Goal: Find specific fact: Find specific page/section

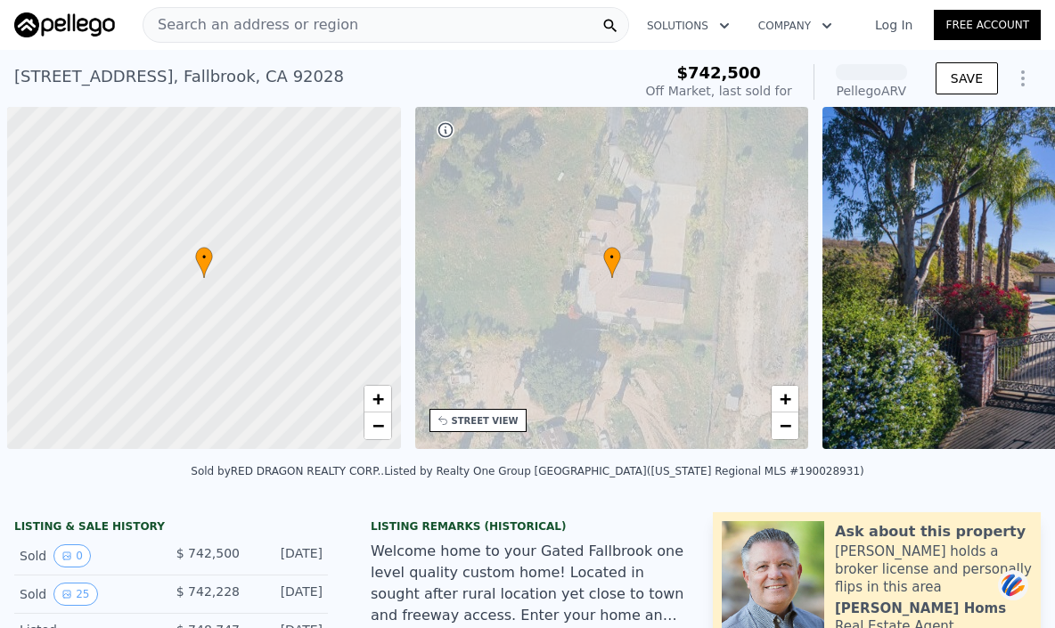
scroll to position [0, 7]
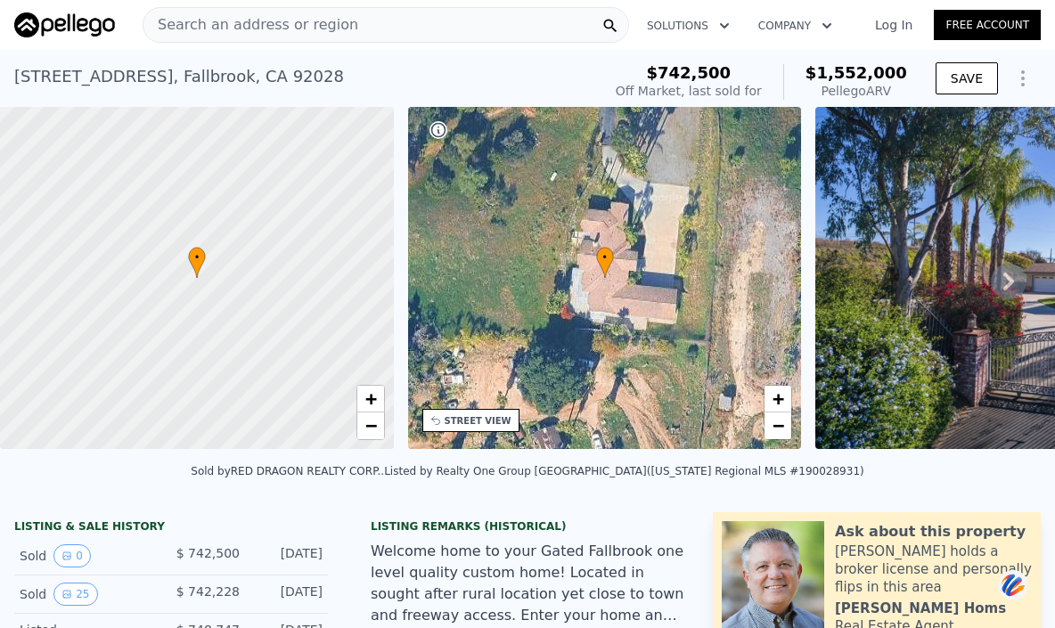
click at [457, 418] on div "STREET VIEW" at bounding box center [478, 420] width 67 height 13
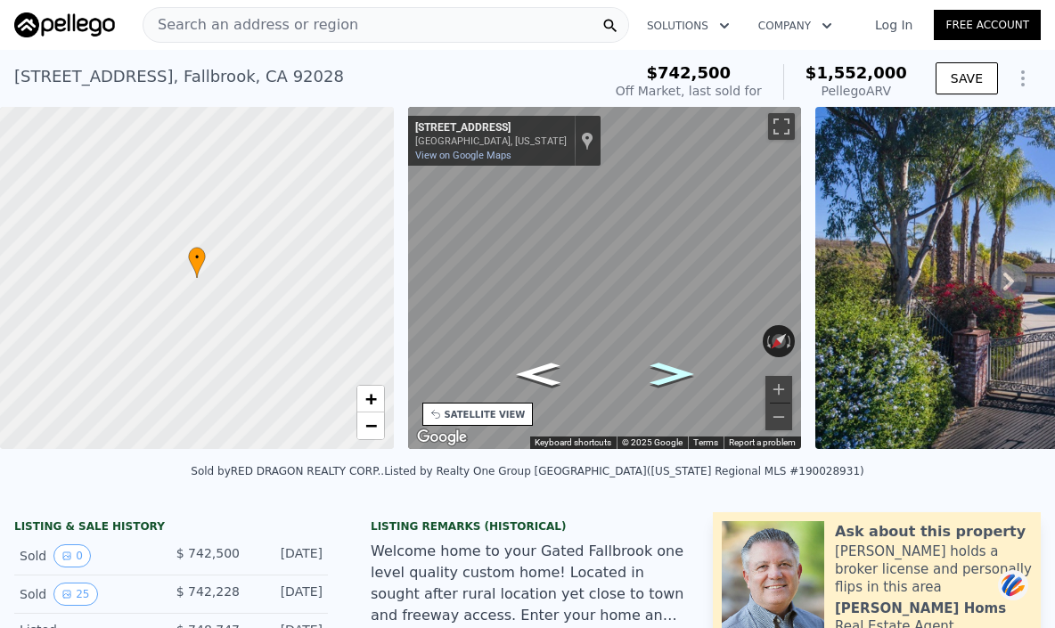
click at [662, 379] on icon "Go Southwest, Los Alisos Dr" at bounding box center [671, 374] width 80 height 34
click at [659, 363] on icon "Go Southwest, Los Alisos Dr" at bounding box center [672, 373] width 86 height 35
click at [593, 271] on icon "Go Northeast, Los Alisos Dr" at bounding box center [594, 283] width 119 height 40
click at [591, 271] on icon "Go Northeast, Los Alisos Dr" at bounding box center [597, 282] width 115 height 37
click at [591, 271] on icon "Go Northeast, Los Alisos Dr" at bounding box center [597, 282] width 116 height 38
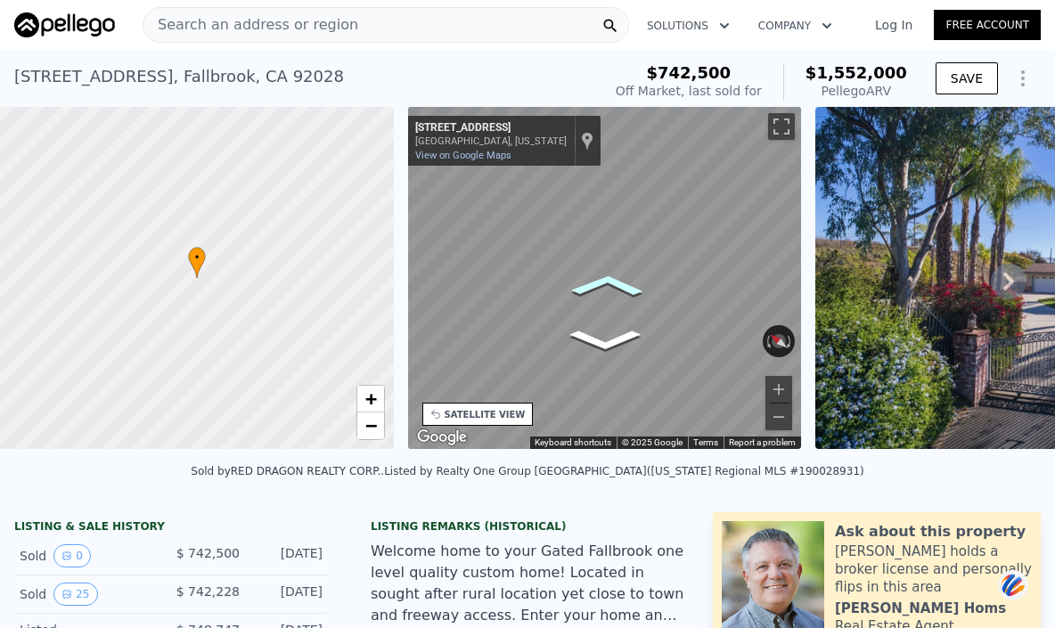
click at [603, 282] on icon "Go Northeast, Los Alisos Dr" at bounding box center [607, 285] width 110 height 35
click at [618, 289] on icon "Go Northeast, Los Alisos Dr" at bounding box center [607, 285] width 110 height 35
click at [597, 285] on icon "Go East, Los Alisos Dr" at bounding box center [589, 295] width 123 height 41
click at [627, 302] on div "Map" at bounding box center [605, 278] width 394 height 342
click at [599, 299] on icon "Go East, Los Alisos Dr" at bounding box center [601, 308] width 110 height 32
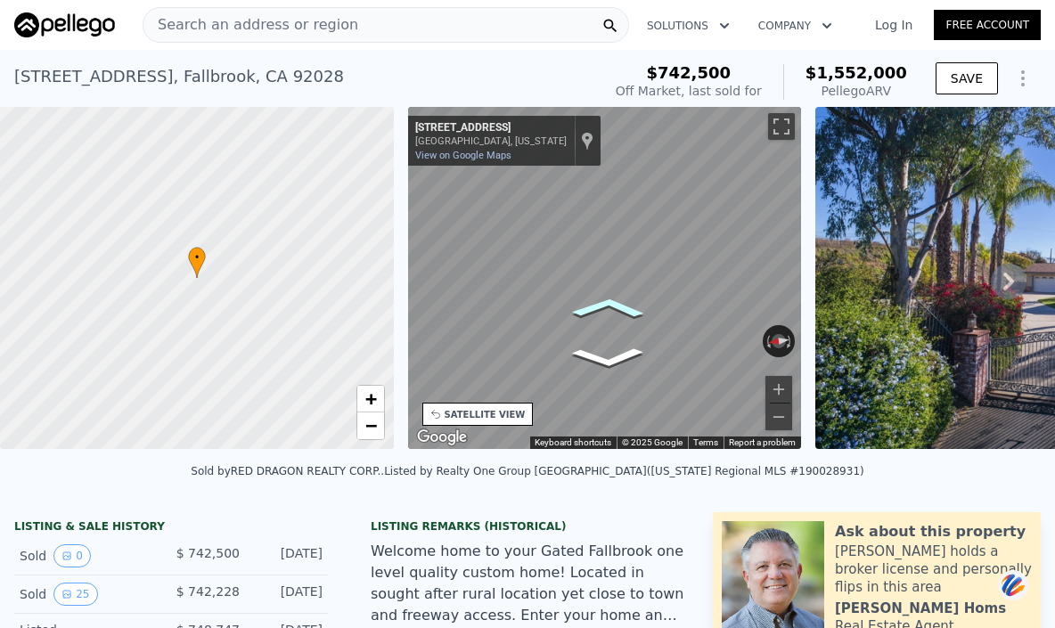
click at [616, 300] on icon "Go East, Los Alisos Dr" at bounding box center [607, 307] width 111 height 32
click at [524, 299] on icon "Go East, Los Alisos Dr" at bounding box center [537, 306] width 83 height 46
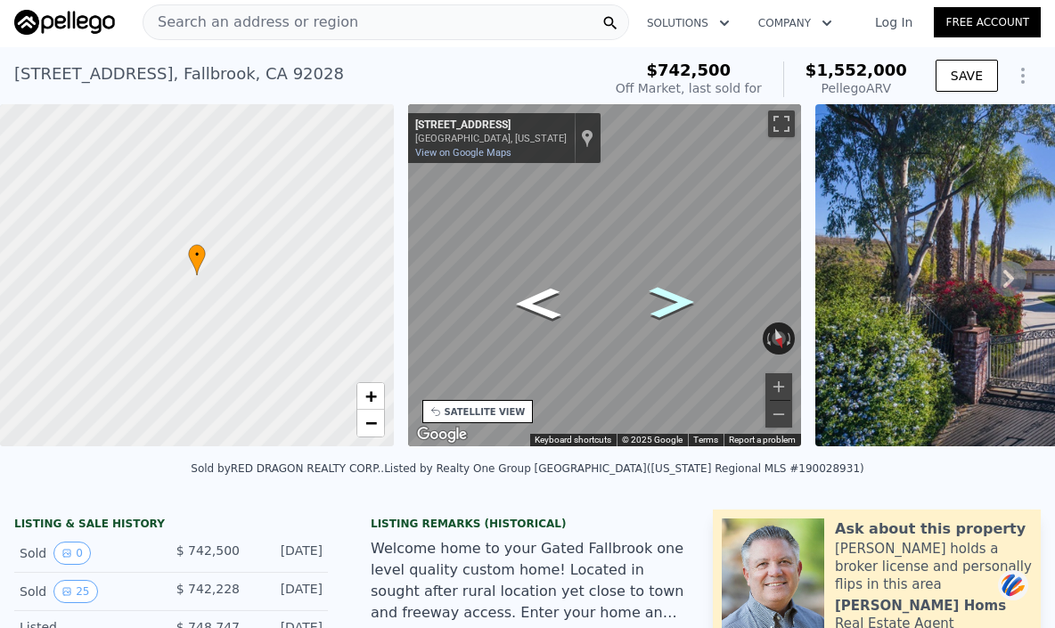
scroll to position [0, 0]
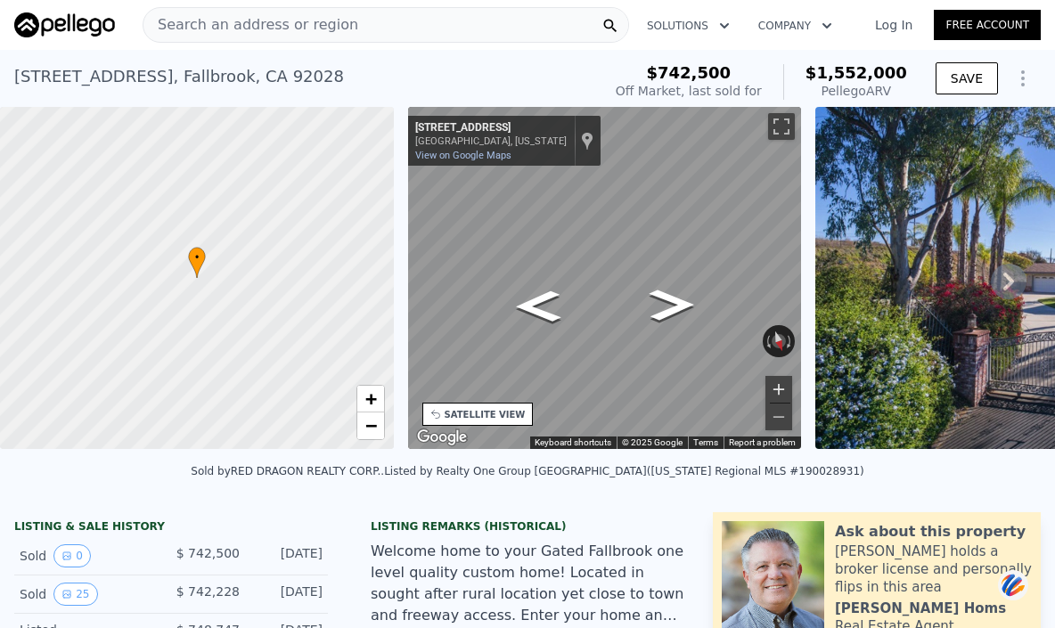
click at [772, 385] on button "Zoom in" at bounding box center [778, 389] width 27 height 27
click at [777, 382] on button "Zoom in" at bounding box center [778, 389] width 27 height 27
click at [776, 393] on button "Zoom in" at bounding box center [778, 389] width 27 height 27
click at [660, 377] on icon "Go West, Los Alisos Dr" at bounding box center [651, 368] width 133 height 45
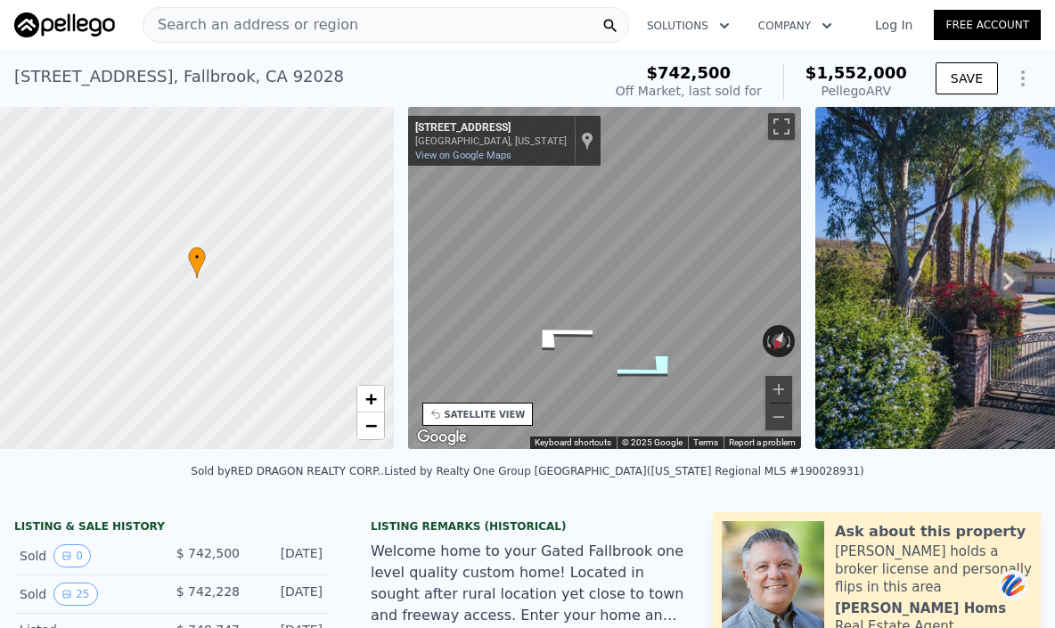
click at [665, 370] on icon "Go West, Los Alisos Dr" at bounding box center [651, 368] width 133 height 45
click at [676, 369] on icon "Go West, Los Alisos Dr" at bounding box center [657, 366] width 129 height 46
click at [676, 369] on icon "Go West, Los Alisos Dr" at bounding box center [661, 364] width 126 height 46
click at [676, 372] on icon "Go West, Los Alisos Dr" at bounding box center [661, 364] width 126 height 46
click at [1003, 290] on icon at bounding box center [1008, 282] width 11 height 18
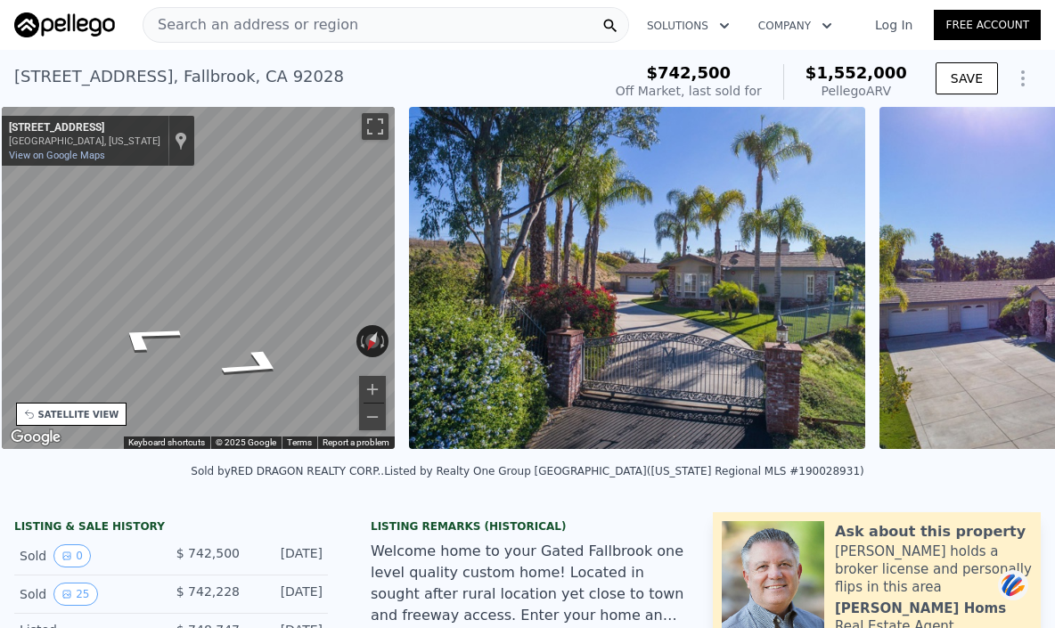
scroll to position [0, 415]
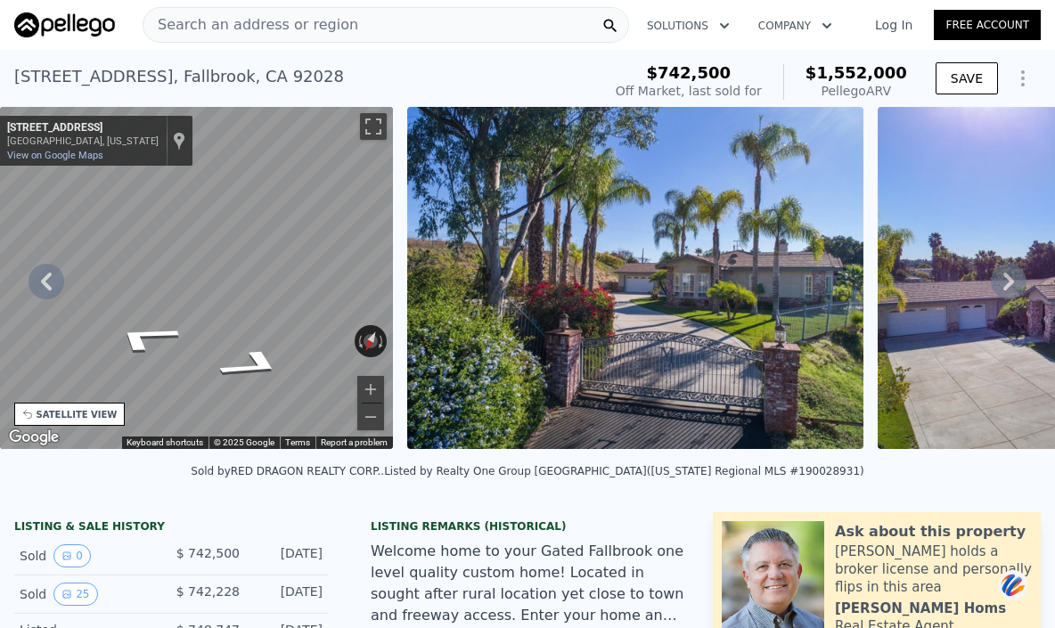
click at [998, 297] on icon at bounding box center [1009, 282] width 36 height 36
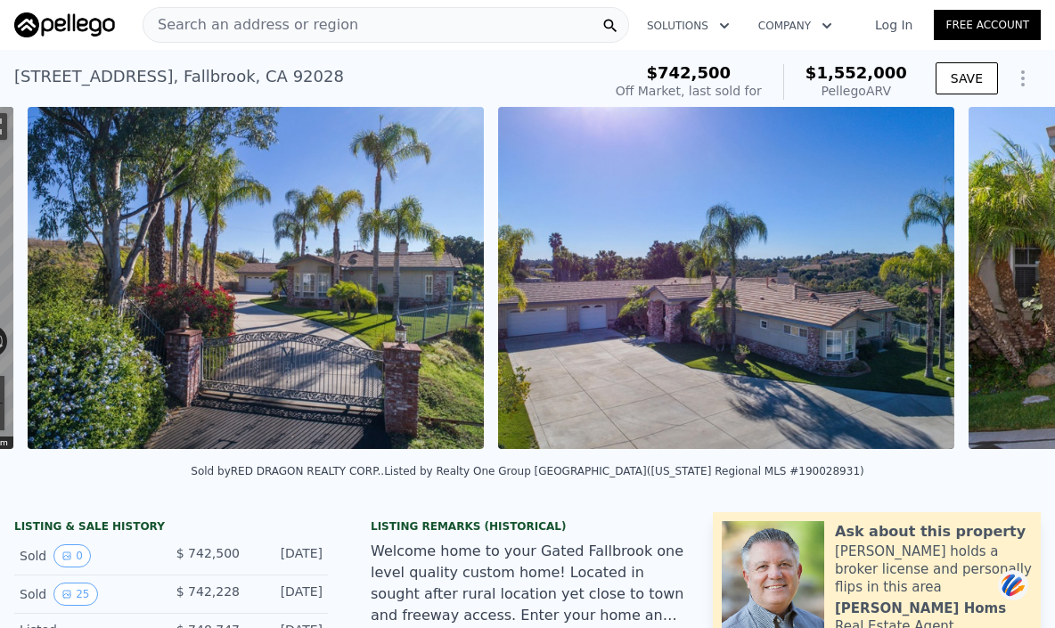
scroll to position [0, 815]
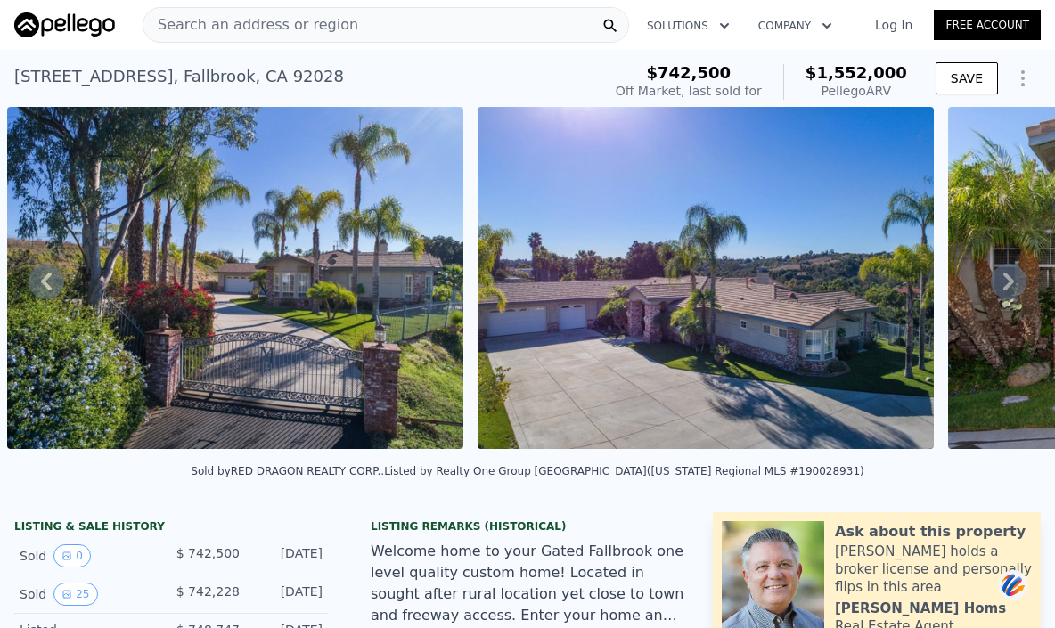
click at [1003, 290] on icon at bounding box center [1008, 282] width 11 height 18
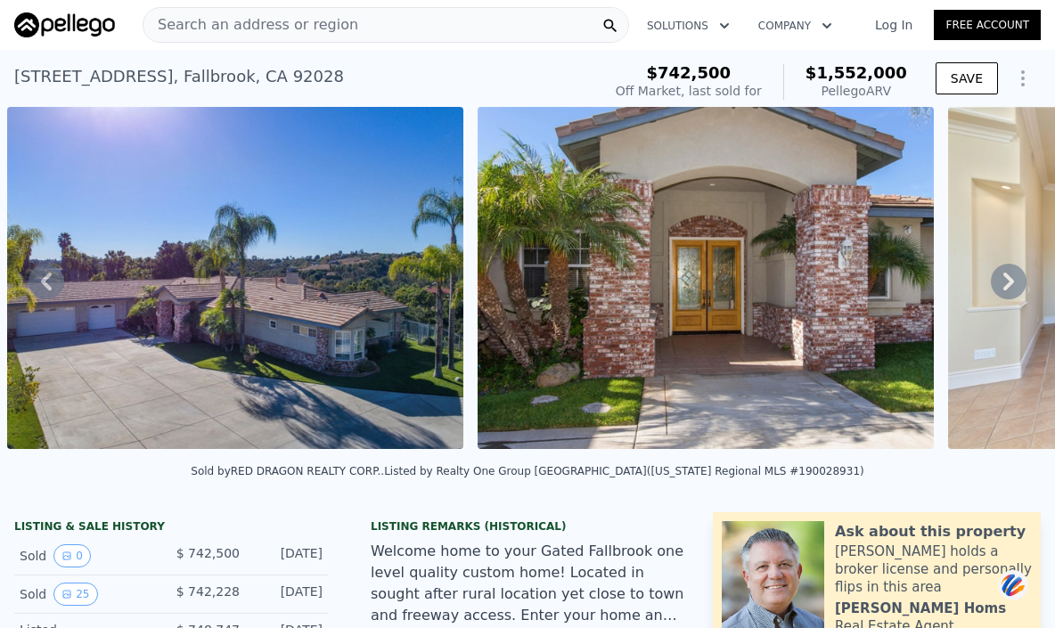
click at [1003, 290] on icon at bounding box center [1008, 282] width 11 height 18
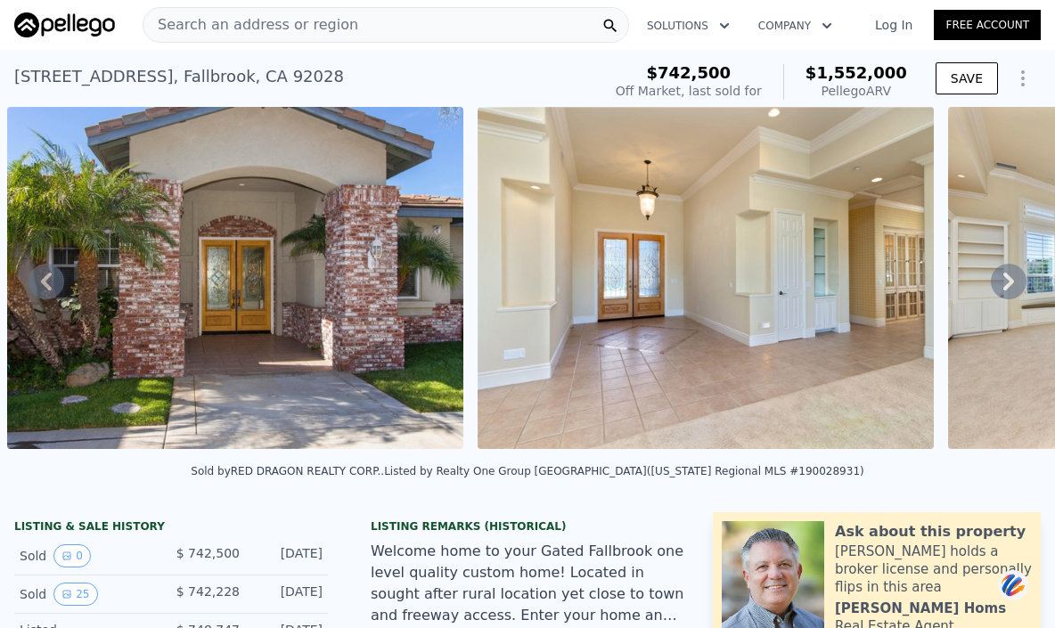
click at [1003, 290] on icon at bounding box center [1008, 282] width 11 height 18
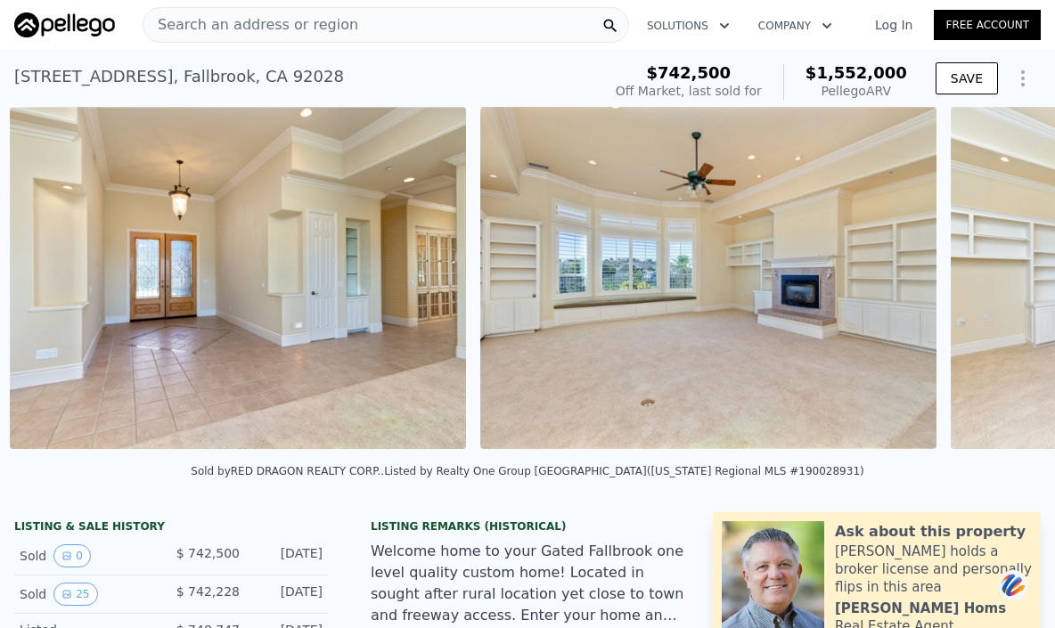
scroll to position [0, 2227]
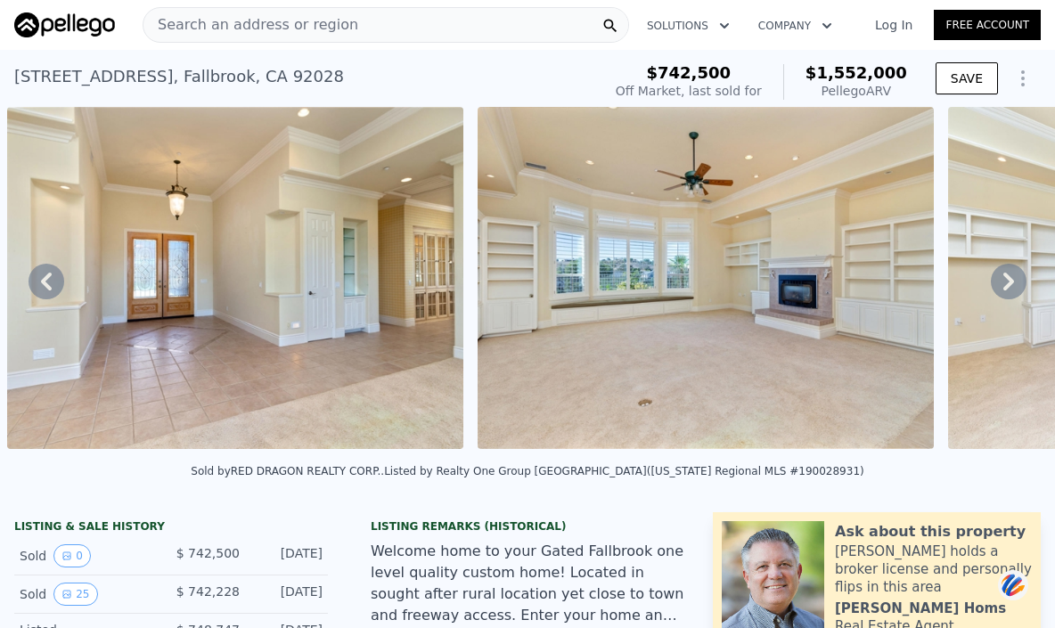
click at [1003, 290] on icon at bounding box center [1008, 282] width 11 height 18
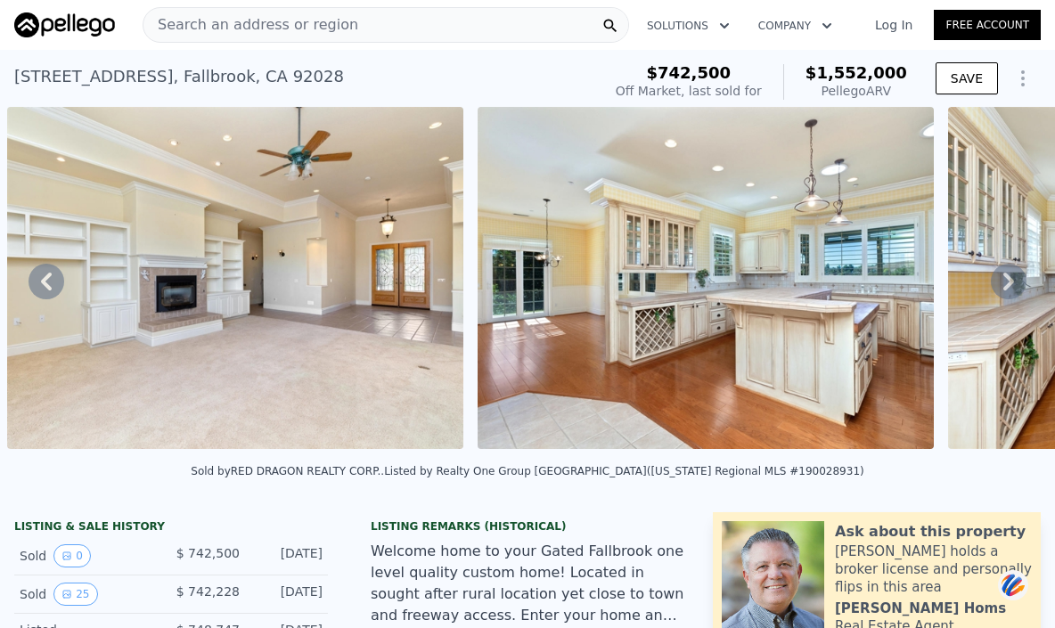
click at [1003, 290] on icon at bounding box center [1008, 282] width 11 height 18
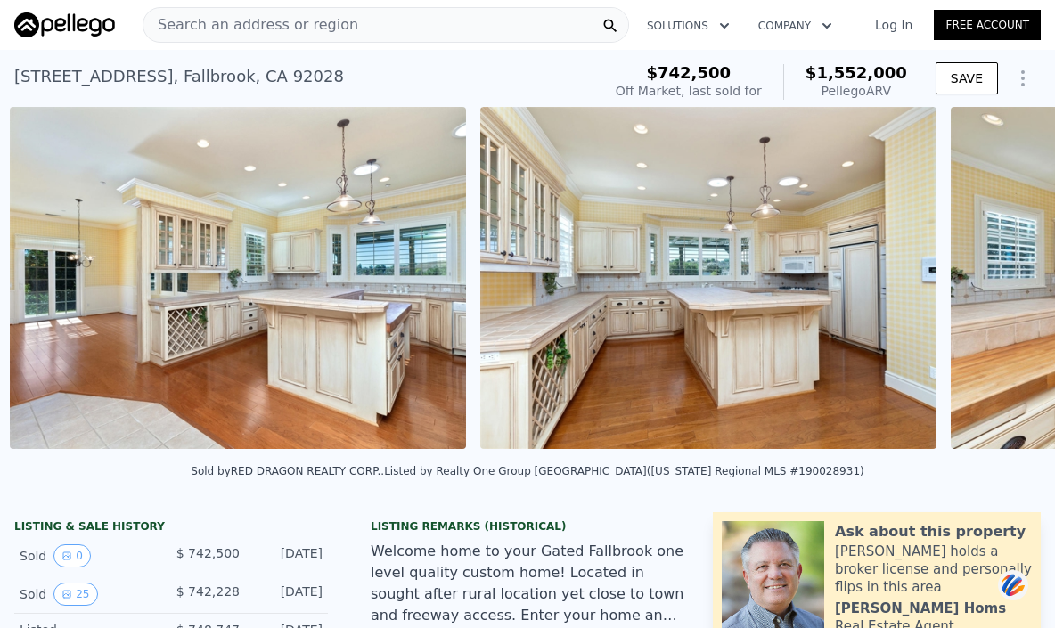
scroll to position [0, 3638]
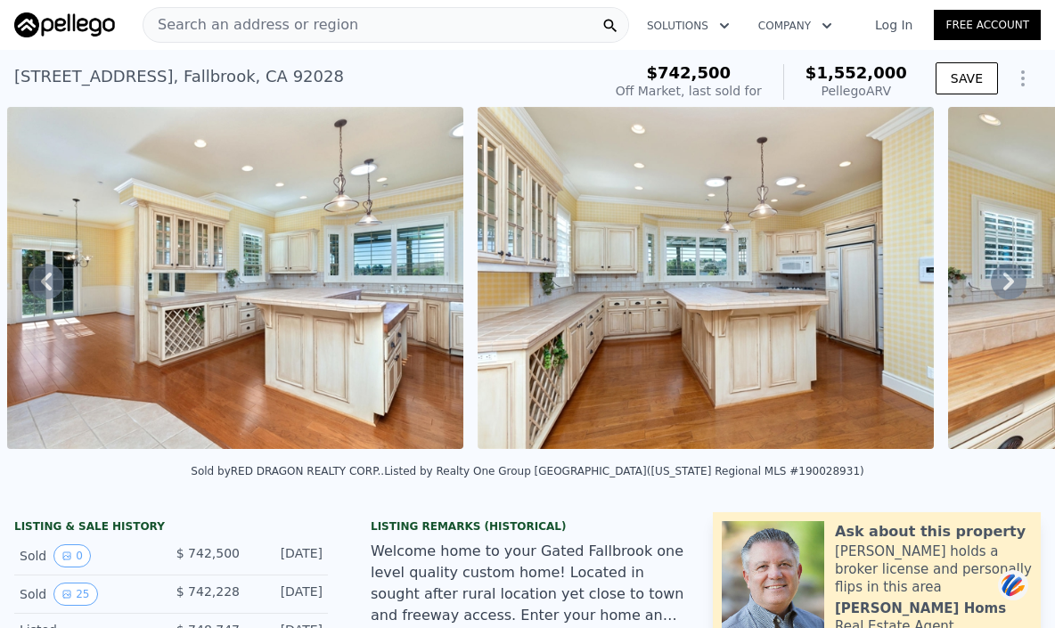
click at [997, 290] on div "• + − • + − STREET VIEW ← Move left → Move right ↑ Move up ↓ Move down + Zoom i…" at bounding box center [527, 281] width 1055 height 348
click at [1003, 290] on icon at bounding box center [1008, 282] width 11 height 18
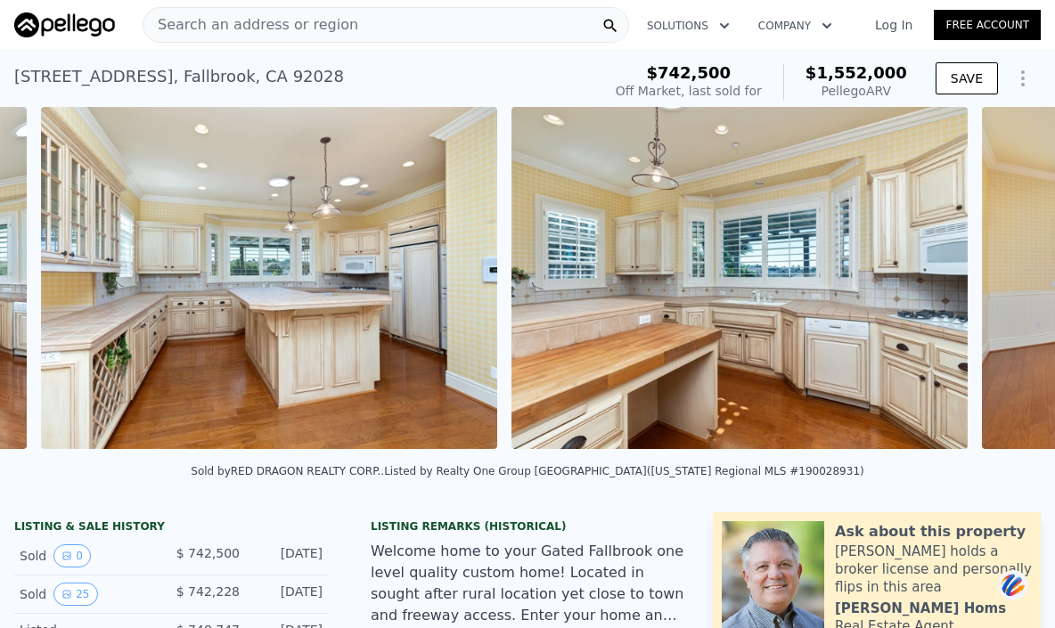
scroll to position [0, 4109]
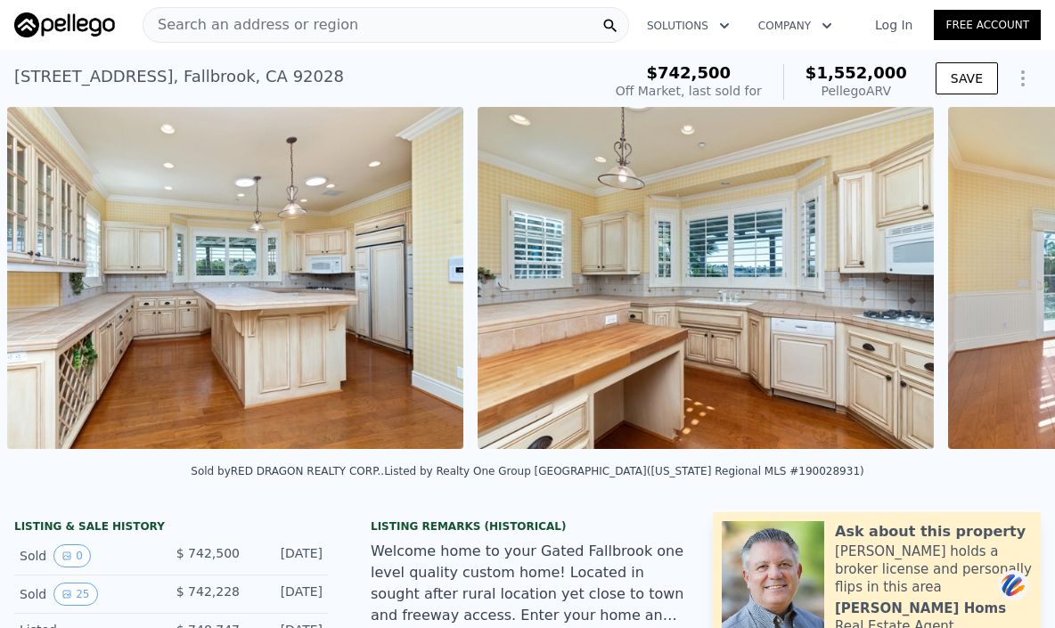
click at [997, 290] on div "• + − • + − STREET VIEW ← Move left → Move right ↑ Move up ↓ Move down + Zoom i…" at bounding box center [527, 281] width 1055 height 348
click at [1003, 290] on icon at bounding box center [1008, 282] width 11 height 18
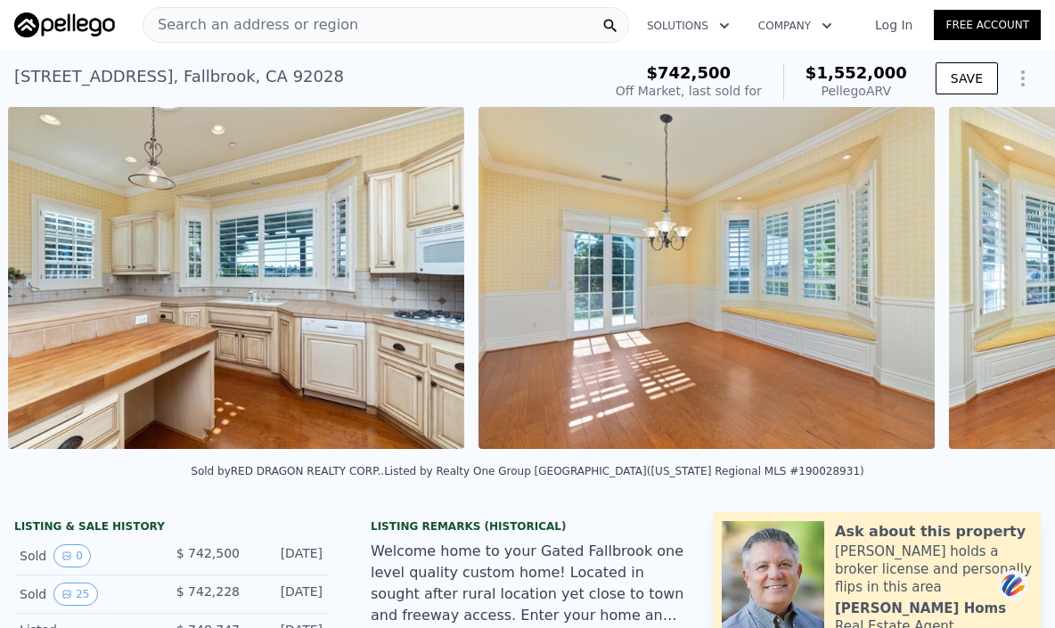
scroll to position [0, 4579]
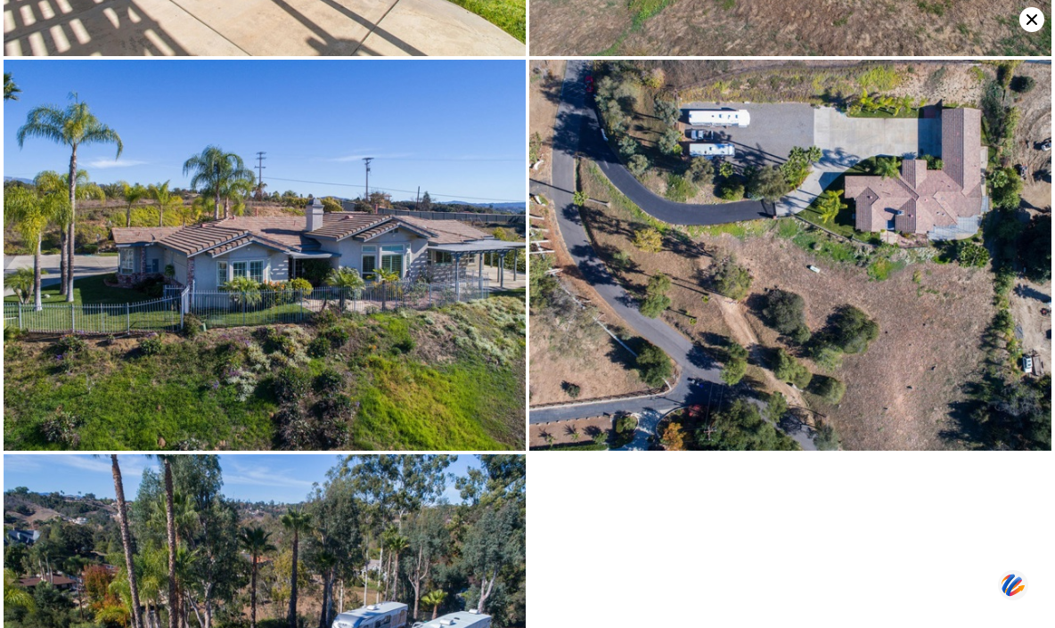
scroll to position [4292, 0]
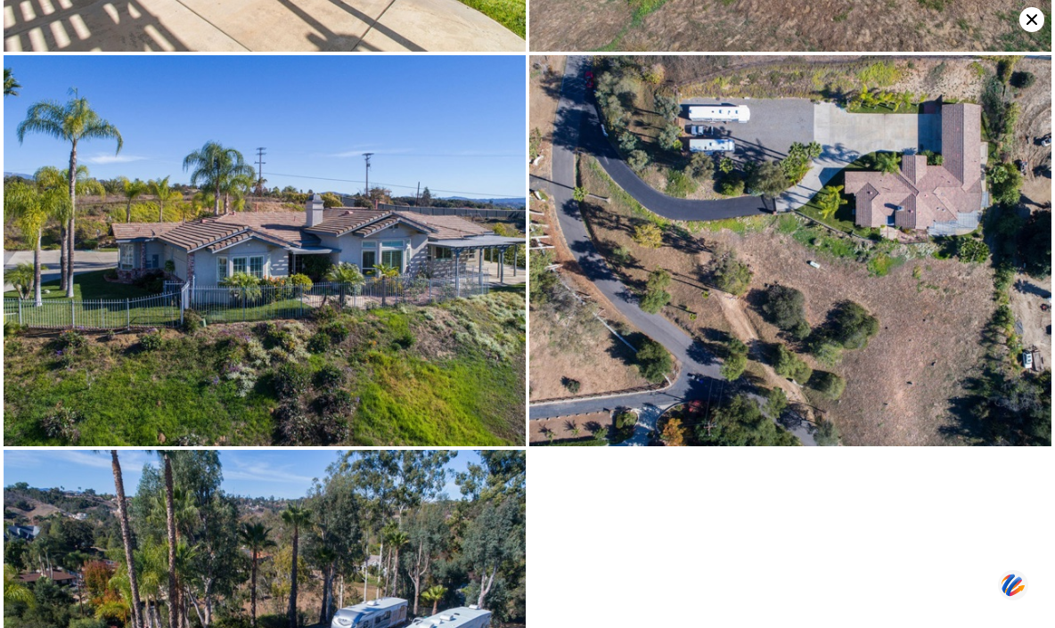
click at [1029, 16] on icon at bounding box center [1032, 19] width 11 height 11
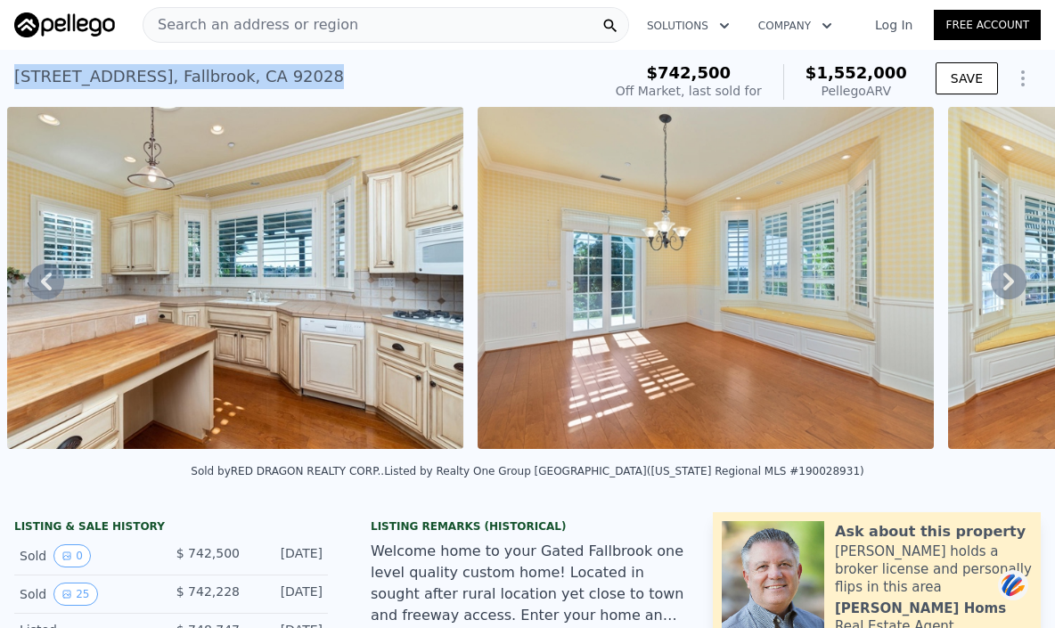
drag, startPoint x: 311, startPoint y: 77, endPoint x: 12, endPoint y: 77, distance: 299.4
click at [12, 77] on div "[STREET_ADDRESS][PERSON_NAME] Sold [DATE] for $742,500 (~ARV $1.552m ) $742,500…" at bounding box center [527, 78] width 1055 height 57
copy div "[STREET_ADDRESS][PERSON_NAME]"
